Goal: Transaction & Acquisition: Subscribe to service/newsletter

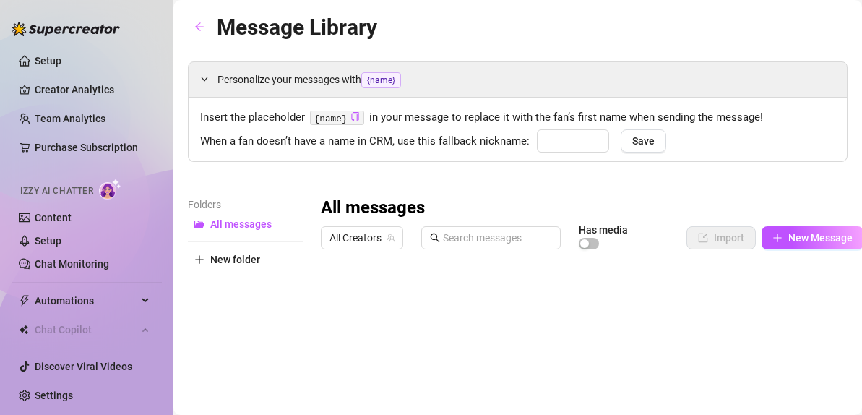
type input "babe"
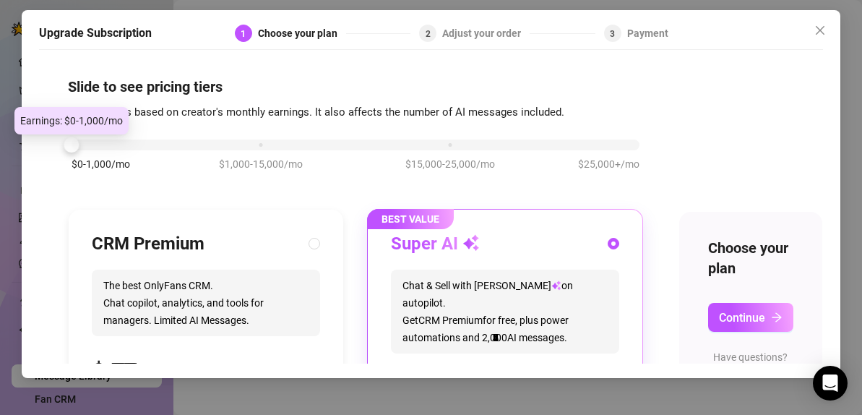
drag, startPoint x: 259, startPoint y: 137, endPoint x: 112, endPoint y: 150, distance: 148.0
click at [112, 145] on div "$0-1,000/mo $1,000-15,000/mo $15,000-25,000/mo $25,000+/mo" at bounding box center [356, 141] width 568 height 9
click at [123, 147] on div at bounding box center [356, 145] width 568 height 11
drag, startPoint x: 71, startPoint y: 145, endPoint x: 38, endPoint y: 145, distance: 33.3
click at [38, 145] on div "Upgrade Subscription 1 Choose your plan 2 Adjust your order 3 Payment Slide to …" at bounding box center [431, 194] width 819 height 368
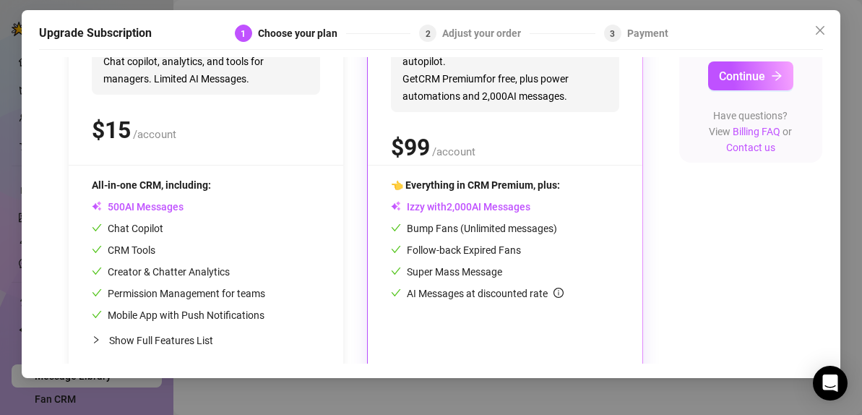
scroll to position [258, 0]
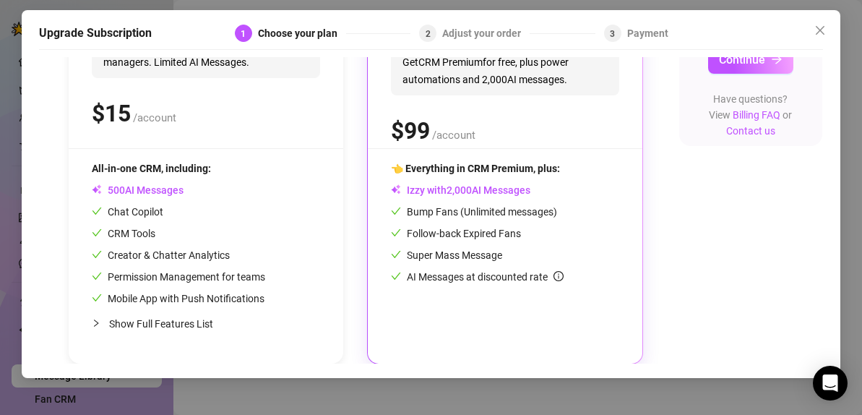
click at [93, 325] on icon "collapsed" at bounding box center [96, 323] width 9 height 9
radio input "true"
radio input "false"
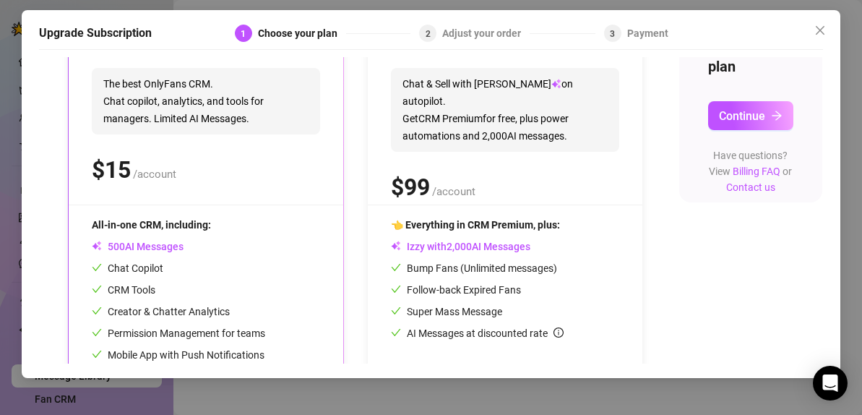
scroll to position [199, 0]
